Goal: Transaction & Acquisition: Register for event/course

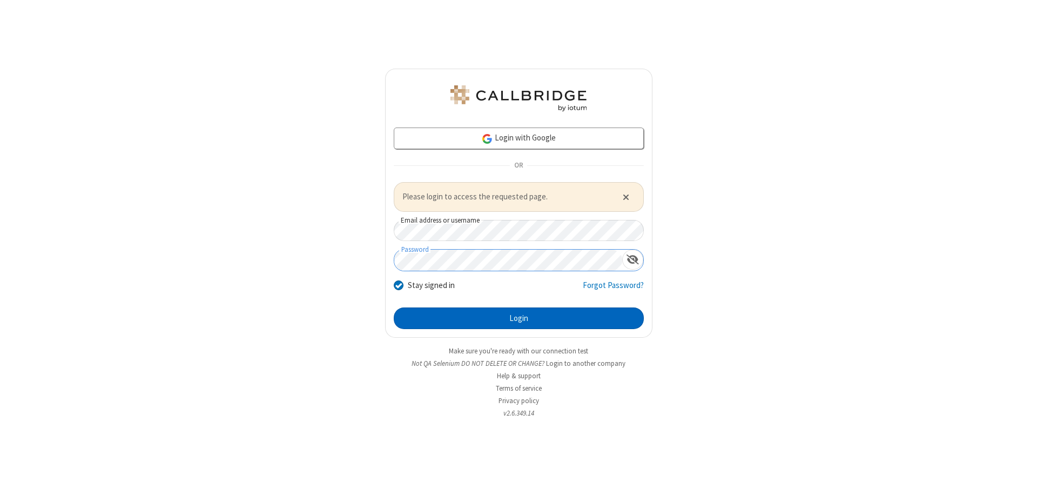
click at [518, 318] on button "Login" at bounding box center [519, 318] width 250 height 22
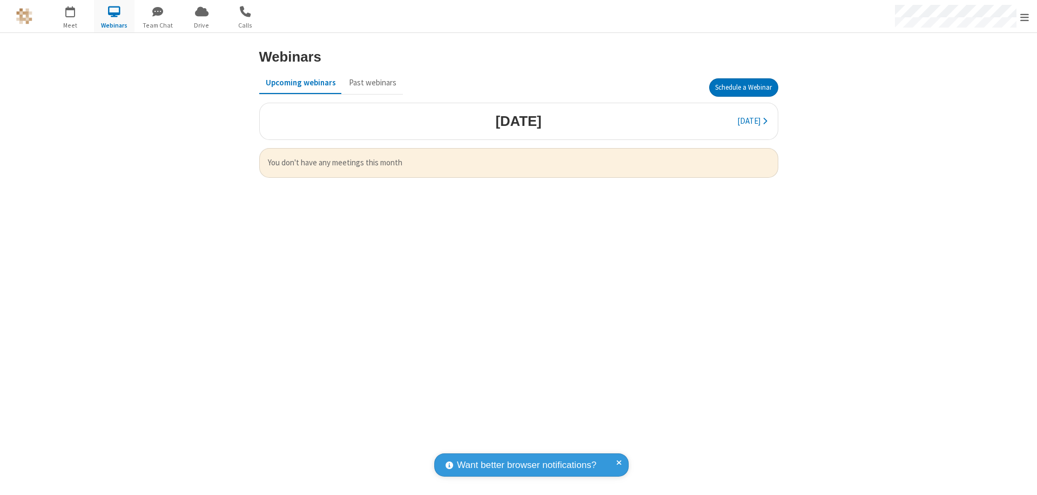
click at [743, 87] on button "Schedule a Webinar" at bounding box center [743, 87] width 69 height 18
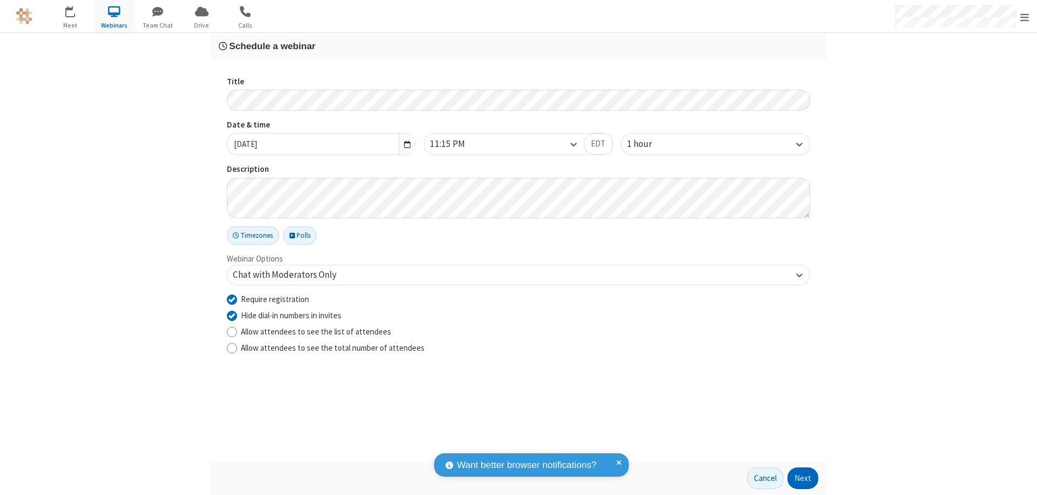
click at [803, 478] on button "Next" at bounding box center [802, 478] width 31 height 22
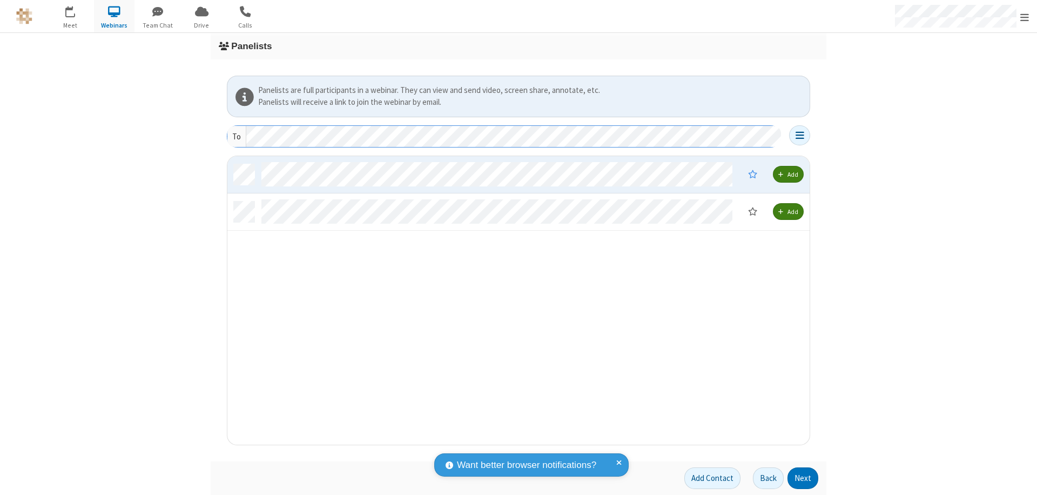
scroll to position [280, 574]
click at [803, 478] on button "Next" at bounding box center [802, 478] width 31 height 22
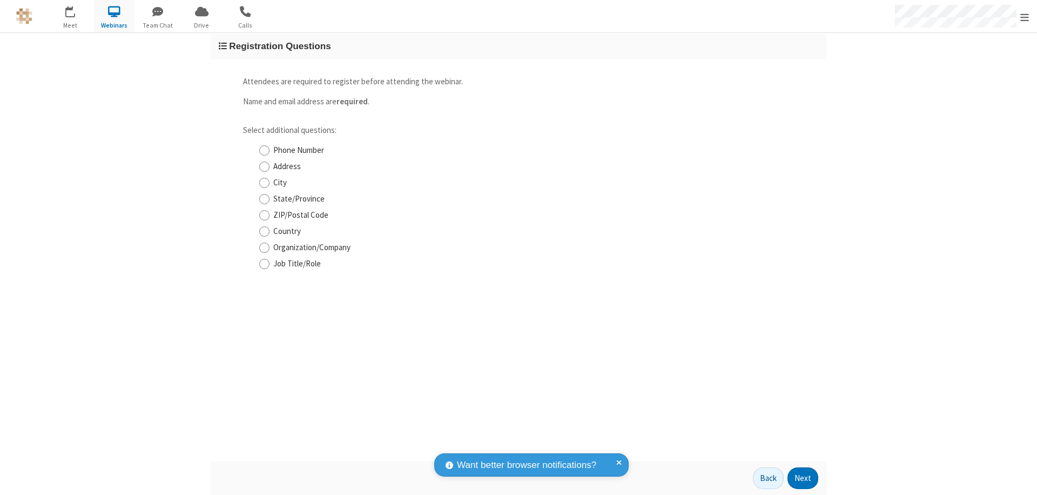
click at [264, 150] on input "Phone Number" at bounding box center [264, 150] width 10 height 11
checkbox input "true"
click at [803, 478] on button "Next" at bounding box center [802, 478] width 31 height 22
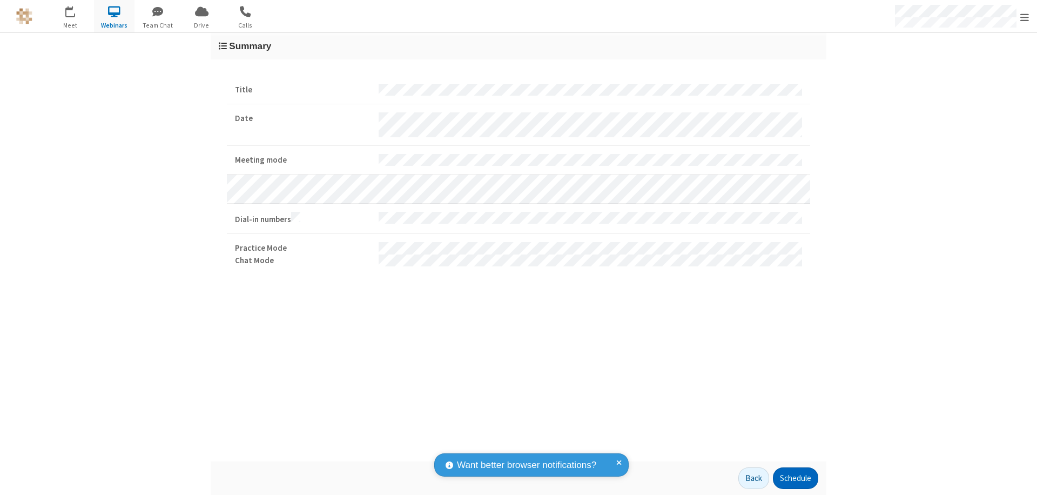
click at [795, 478] on button "Schedule" at bounding box center [795, 478] width 45 height 22
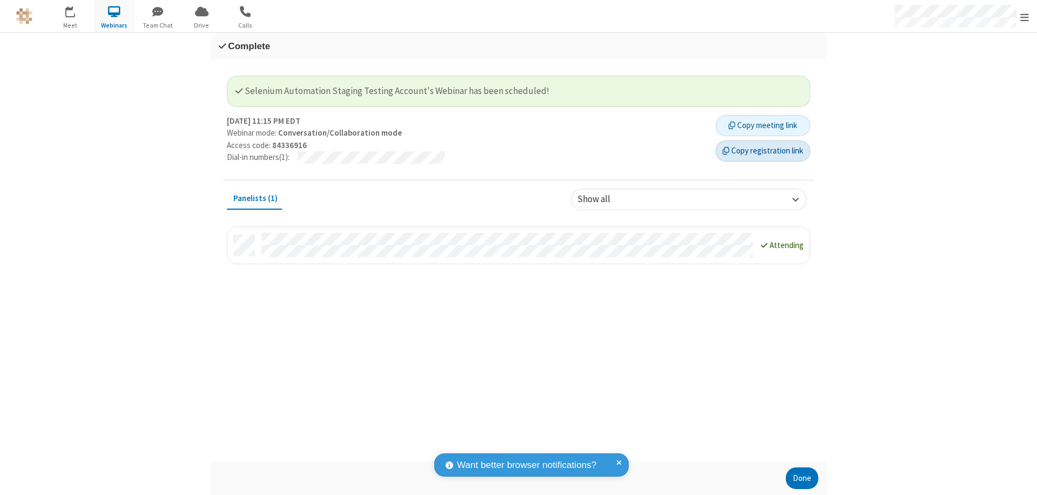
click at [763, 151] on button "Copy registration link" at bounding box center [763, 151] width 95 height 22
click at [802, 478] on button "Done" at bounding box center [802, 478] width 32 height 22
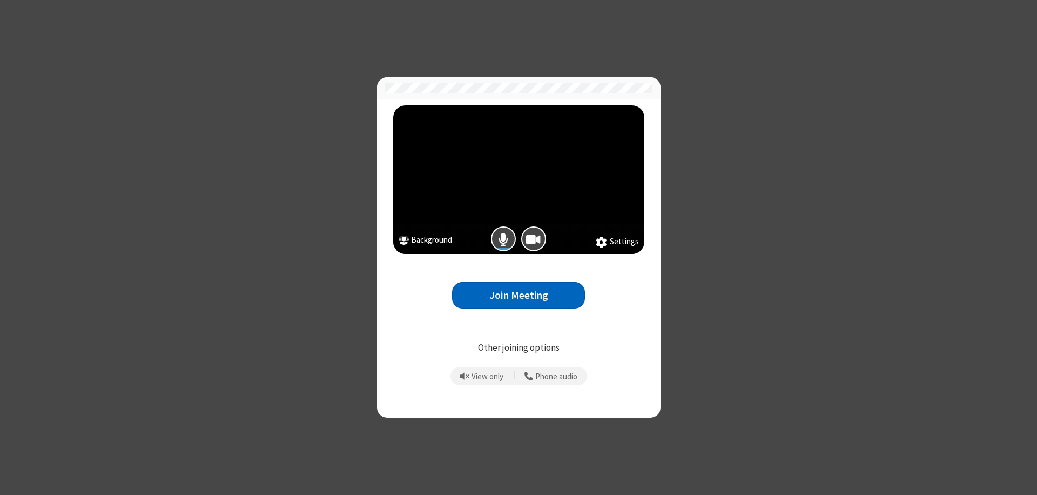
click at [518, 295] on button "Join Meeting" at bounding box center [518, 295] width 133 height 26
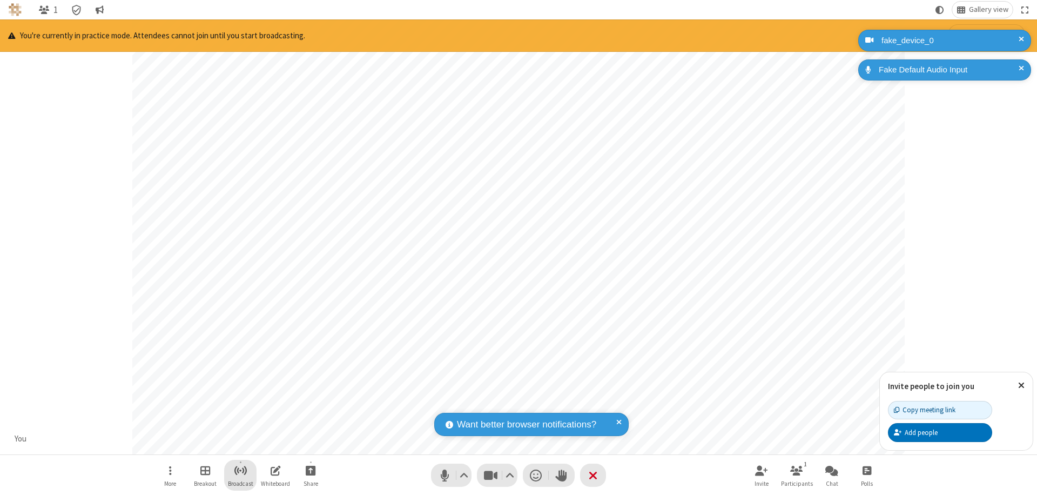
click at [240, 470] on span "Start broadcast" at bounding box center [241, 470] width 14 height 14
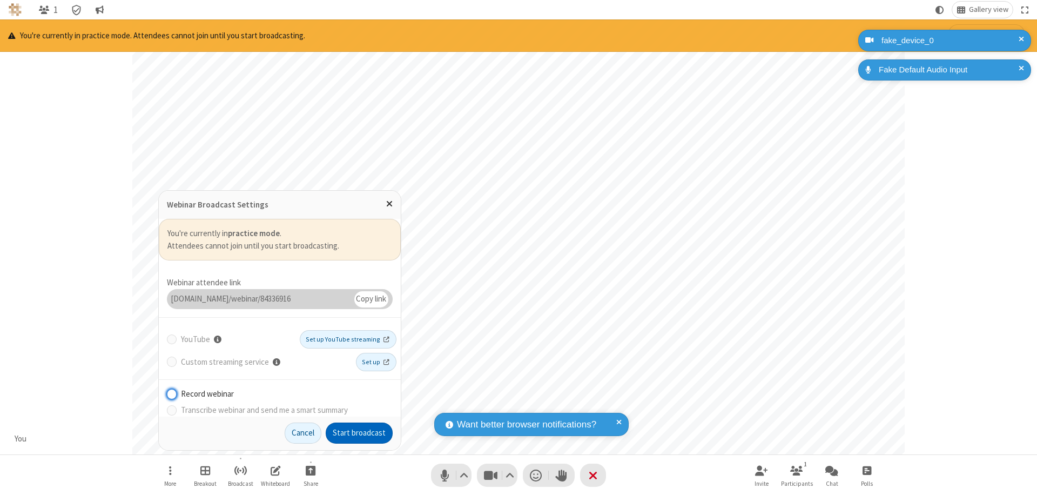
click at [359, 433] on button "Start broadcast" at bounding box center [359, 433] width 67 height 22
